Goal: Check status

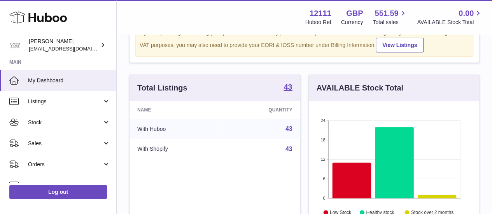
scroll to position [40, 0]
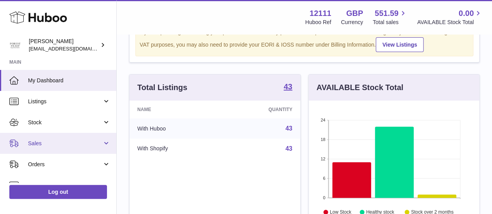
click at [78, 144] on span "Sales" at bounding box center [65, 143] width 74 height 7
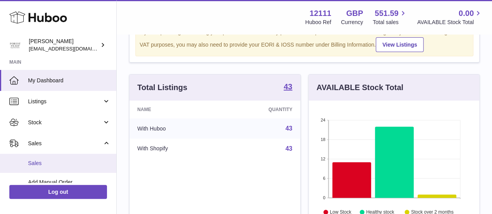
click at [71, 162] on span "Sales" at bounding box center [69, 163] width 82 height 7
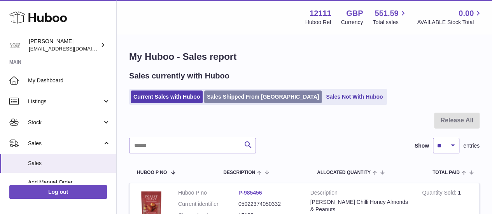
click at [233, 98] on link "Sales Shipped From Huboo" at bounding box center [262, 97] width 117 height 13
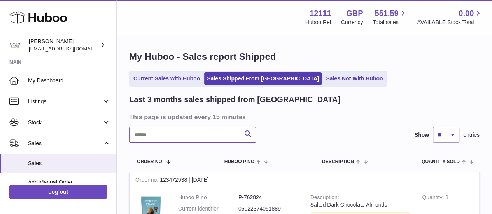
click at [180, 140] on input "text" at bounding box center [192, 135] width 127 height 16
paste input "****"
type input "****"
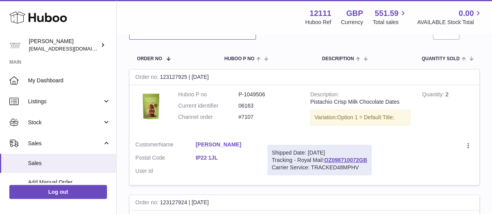
scroll to position [103, 0]
click at [186, 80] on div "Order no 123127925 | 19th Aug" at bounding box center [305, 78] width 350 height 16
click at [170, 78] on div "Order no 123127925 | 19th Aug" at bounding box center [305, 78] width 350 height 16
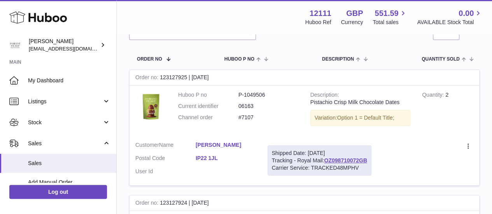
click at [192, 77] on div "Order no 123127925 | 19th Aug" at bounding box center [305, 78] width 350 height 16
drag, startPoint x: 188, startPoint y: 77, endPoint x: 161, endPoint y: 75, distance: 27.3
click at [161, 75] on div "Order no 123127925 | 19th Aug" at bounding box center [305, 78] width 350 height 16
copy div "123127925"
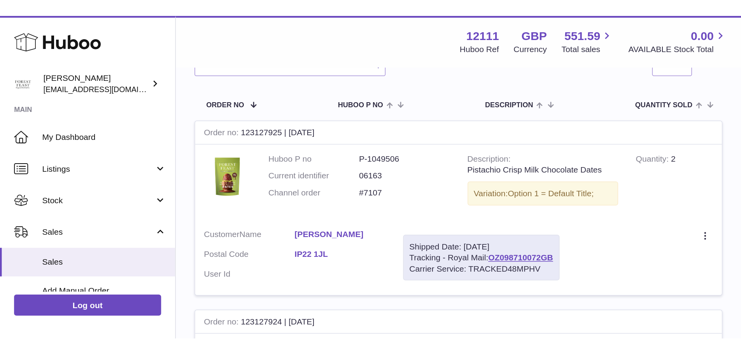
scroll to position [66, 0]
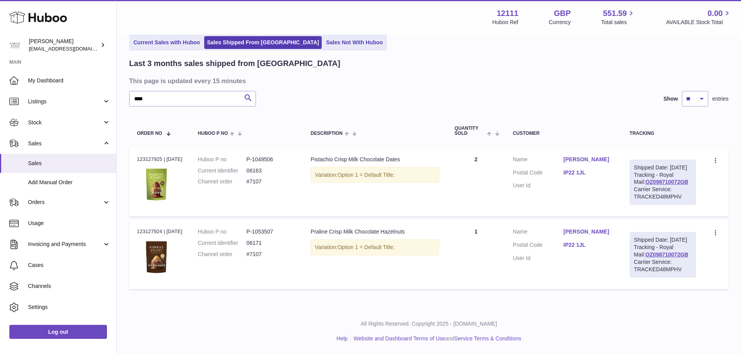
click at [267, 156] on dd "P-1049506" at bounding box center [271, 159] width 49 height 7
copy dd "1049506"
